Goal: Find specific page/section: Find specific page/section

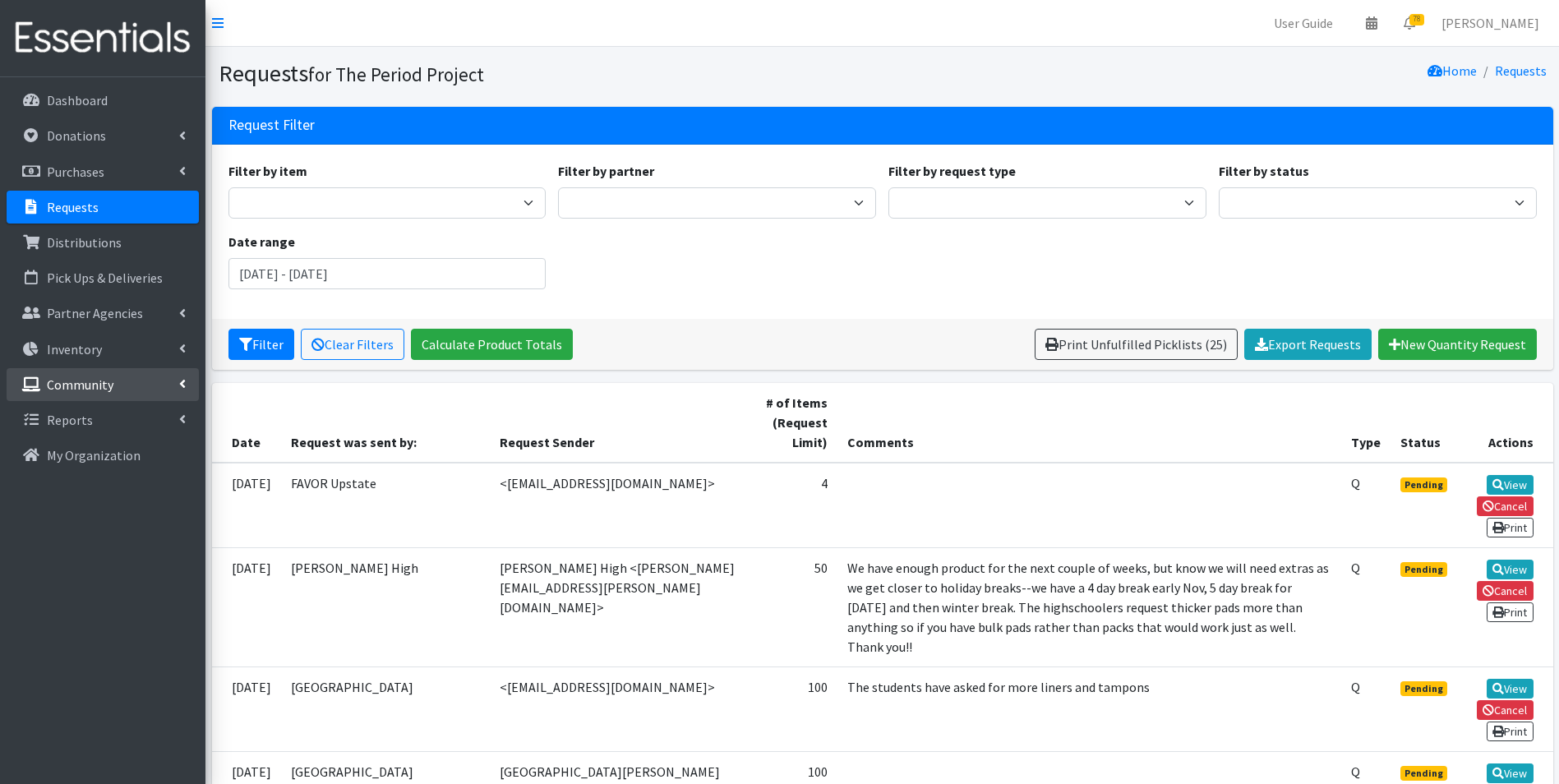
scroll to position [575, 0]
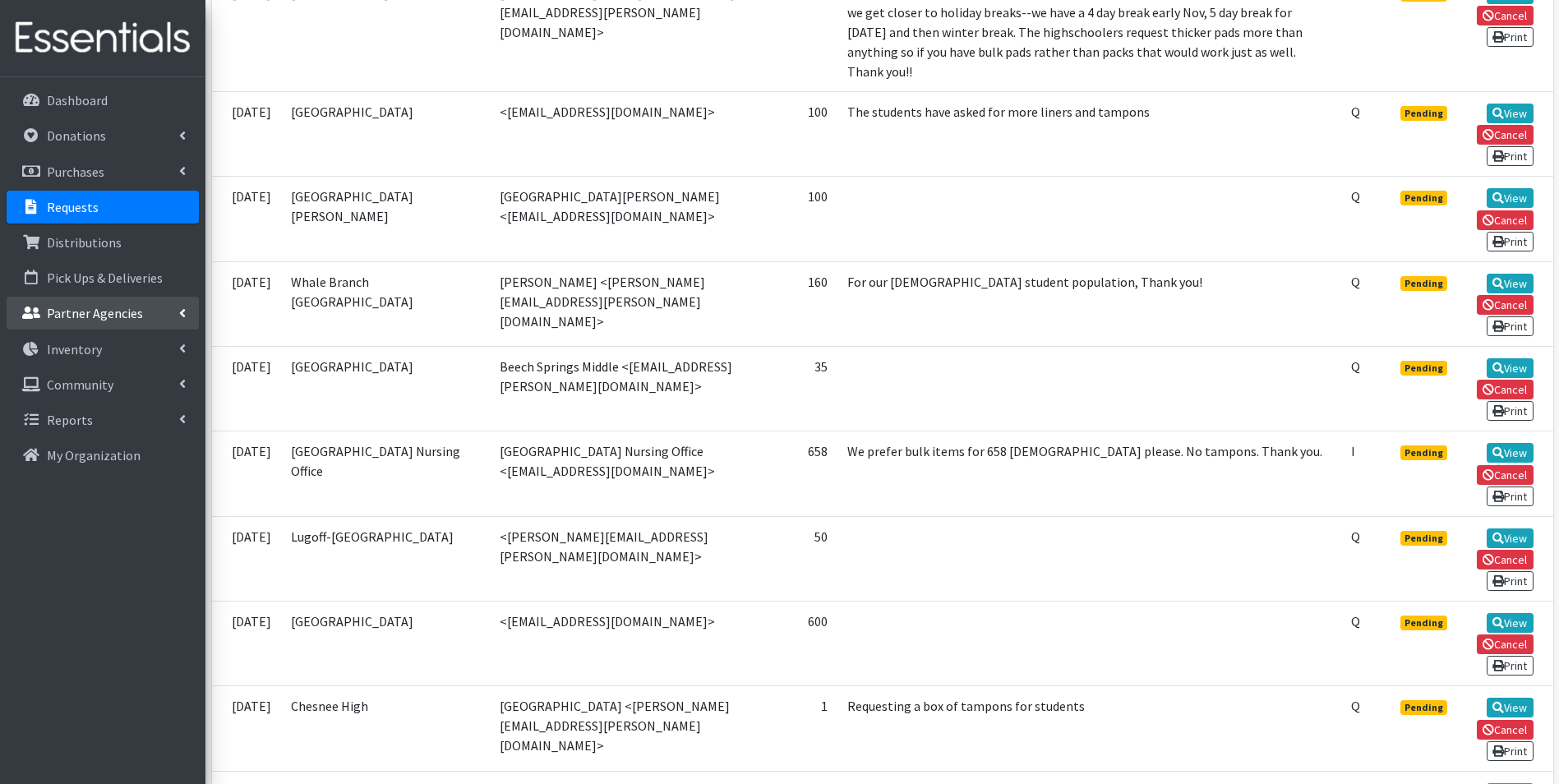
click at [105, 317] on p "Partner Agencies" at bounding box center [95, 312] width 96 height 16
click at [93, 351] on link "All Partners" at bounding box center [103, 350] width 193 height 33
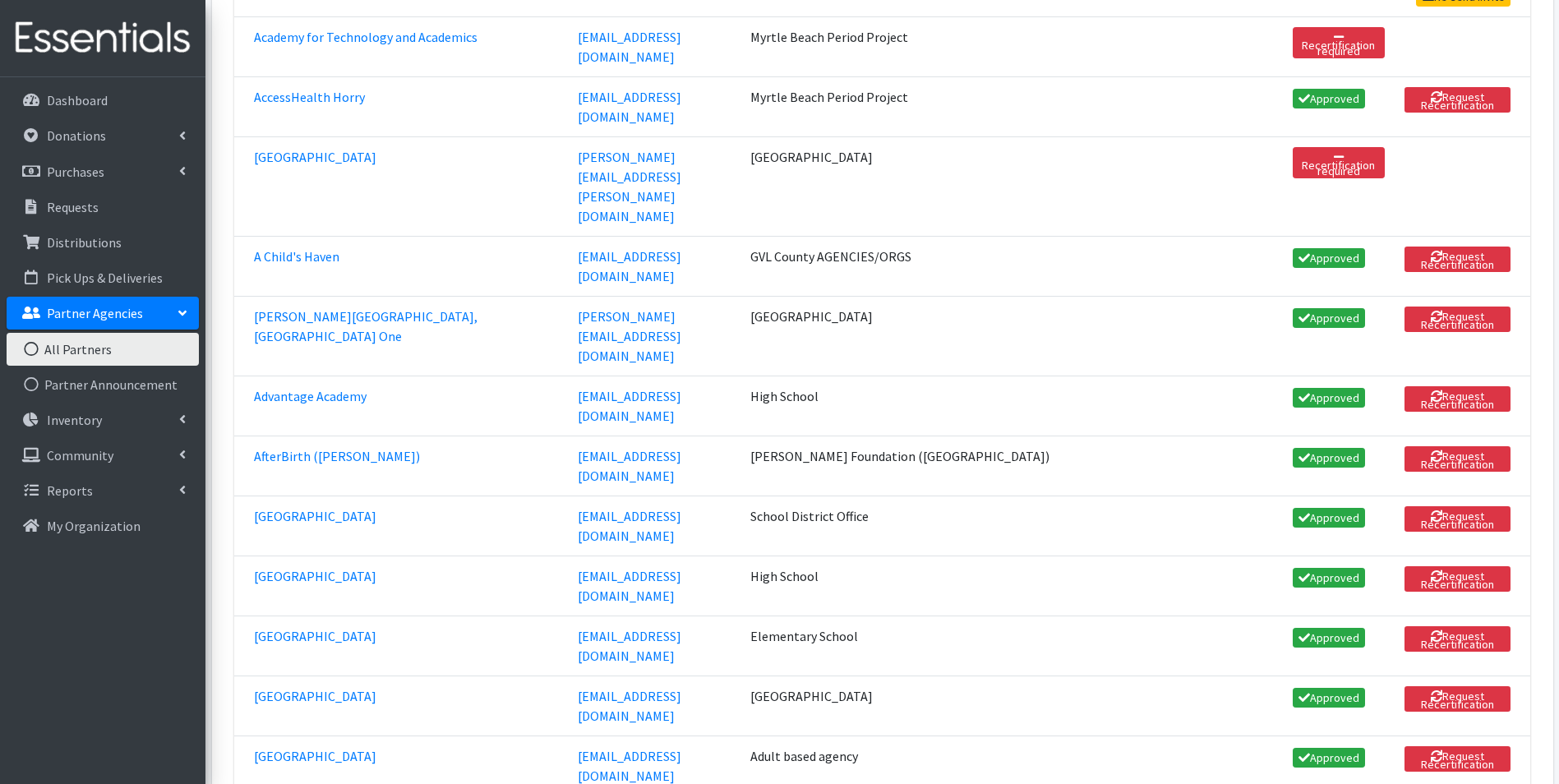
scroll to position [1232, 0]
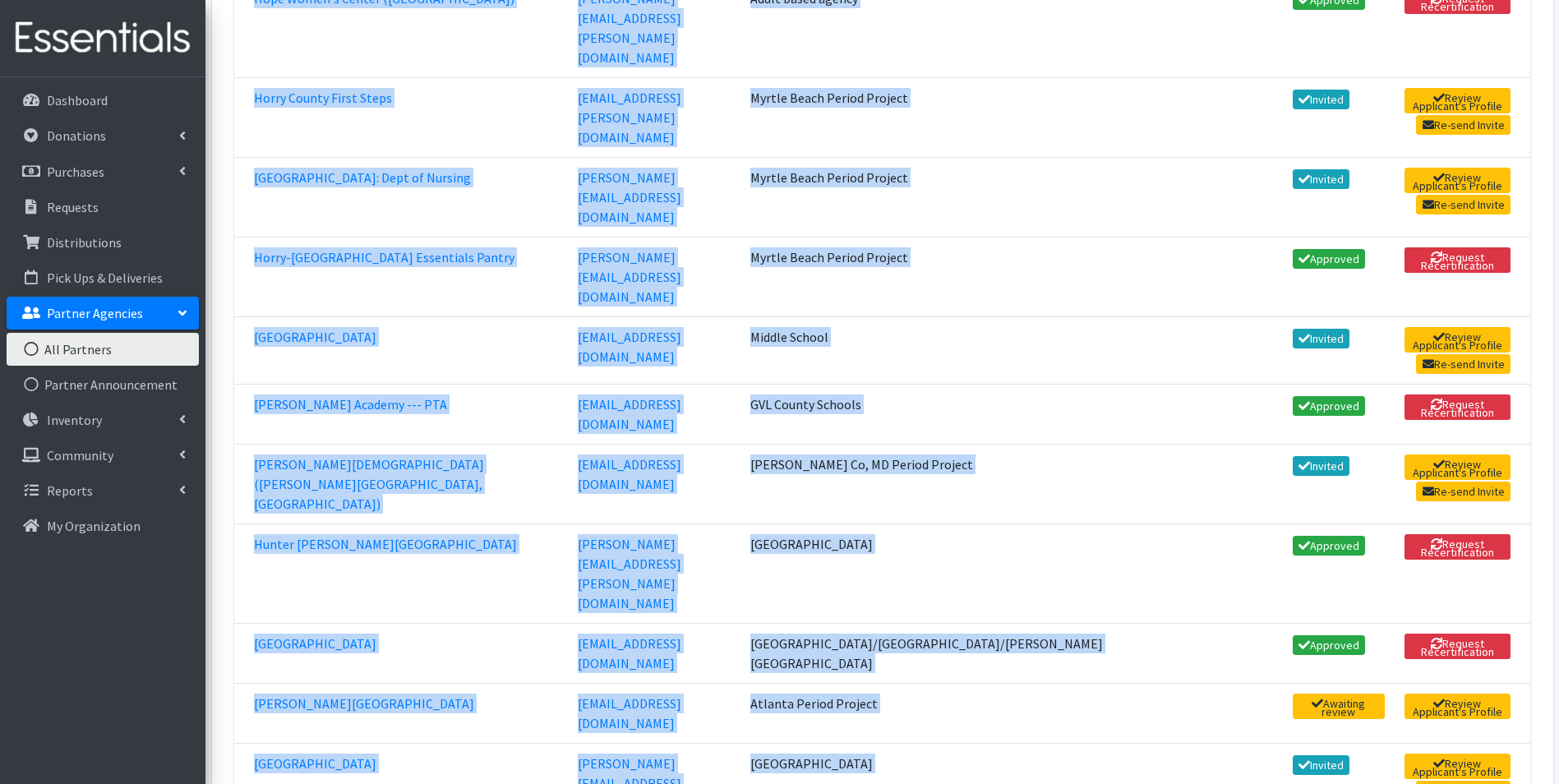
scroll to position [28633, 0]
